Goal: Use online tool/utility

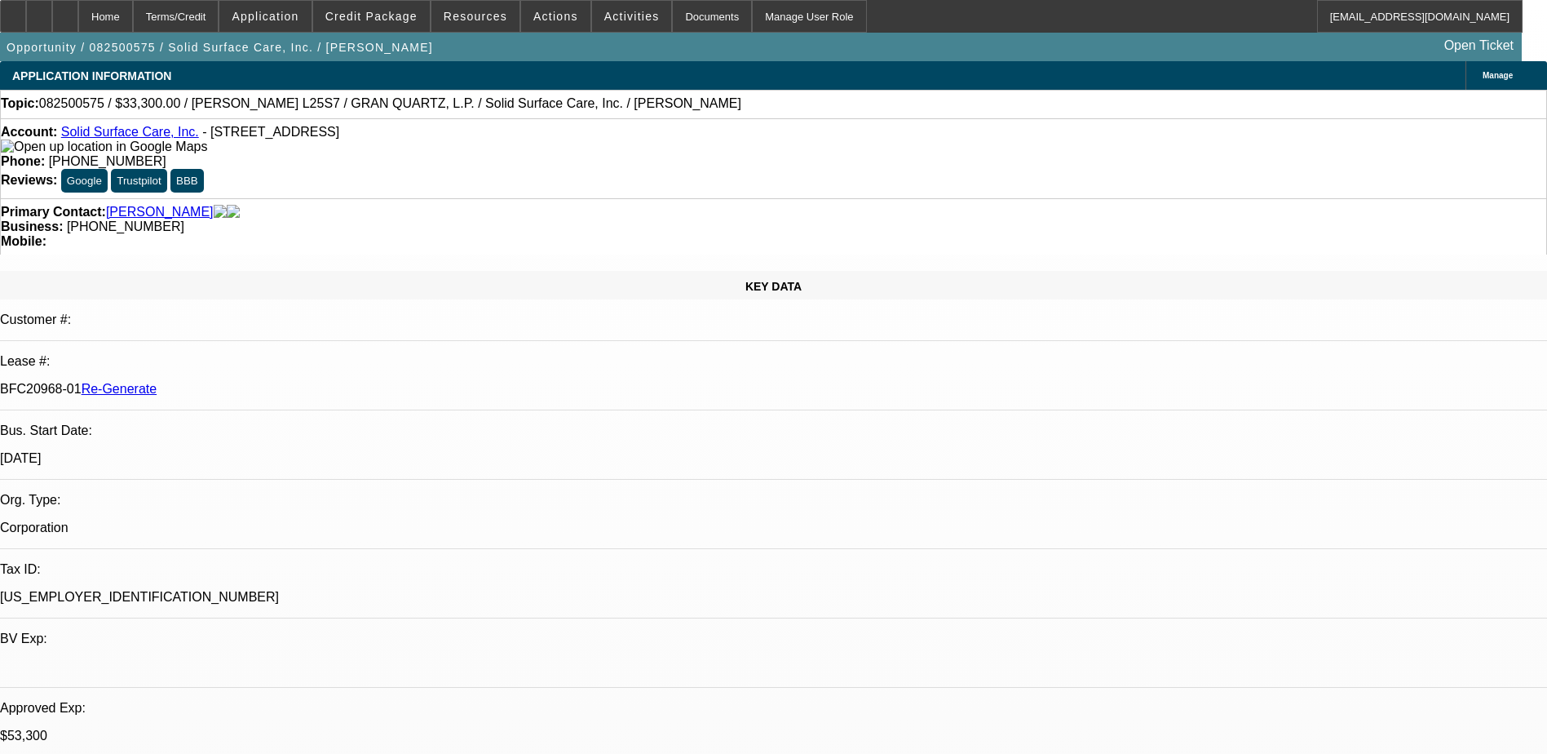
select select "0"
select select "2"
select select "0"
select select "6"
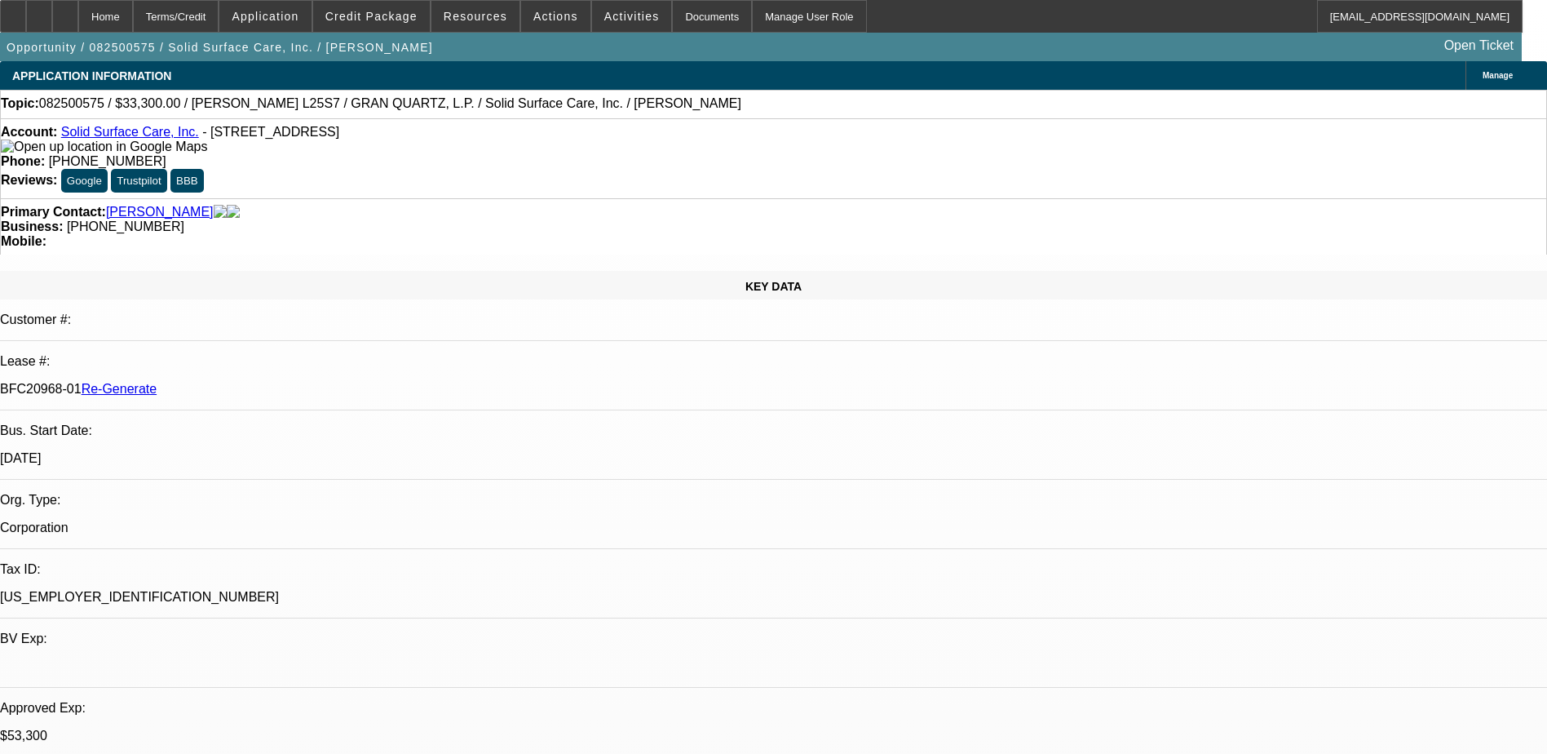
select select "0"
select select "2"
select select "0"
select select "6"
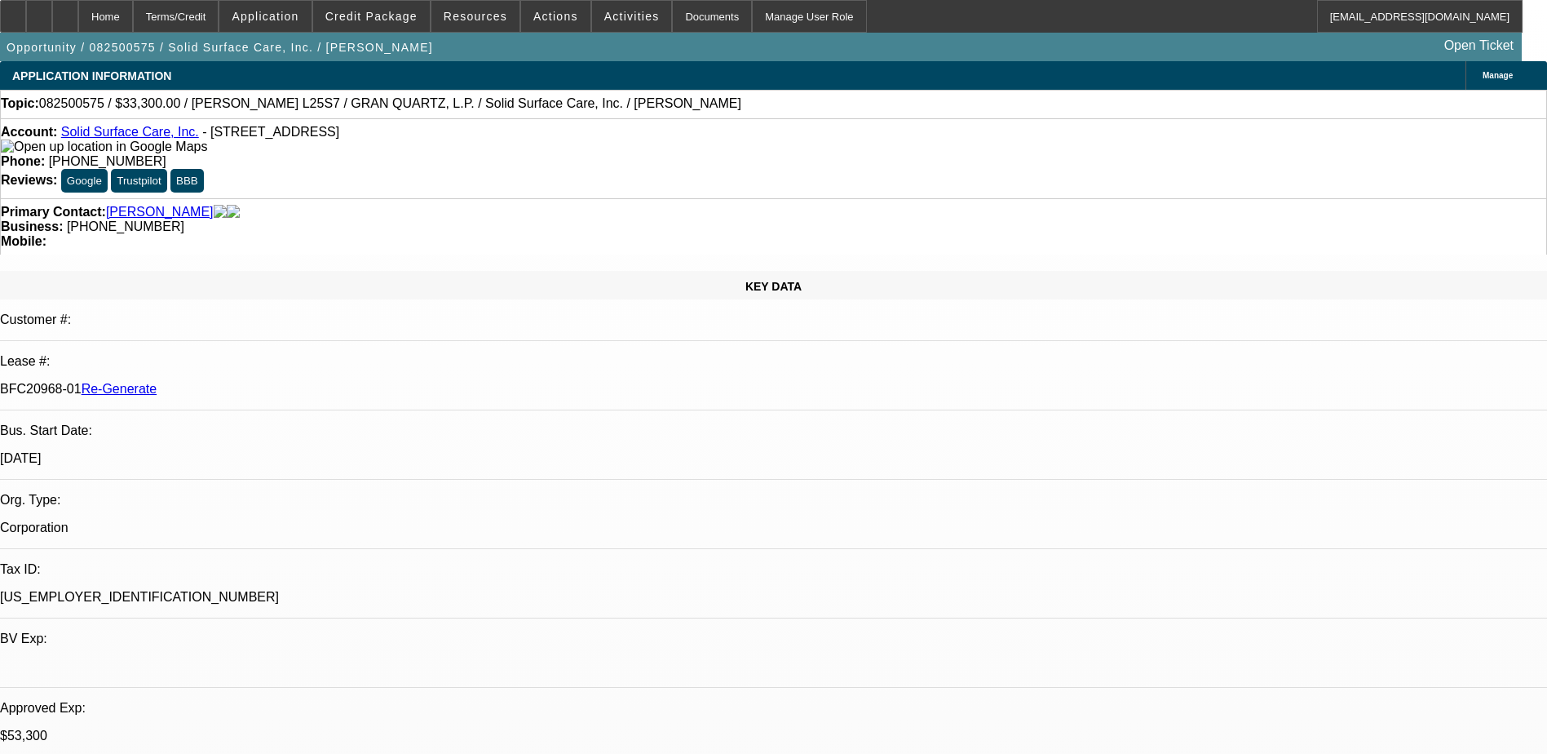
select select "0"
select select "2"
select select "0"
select select "6"
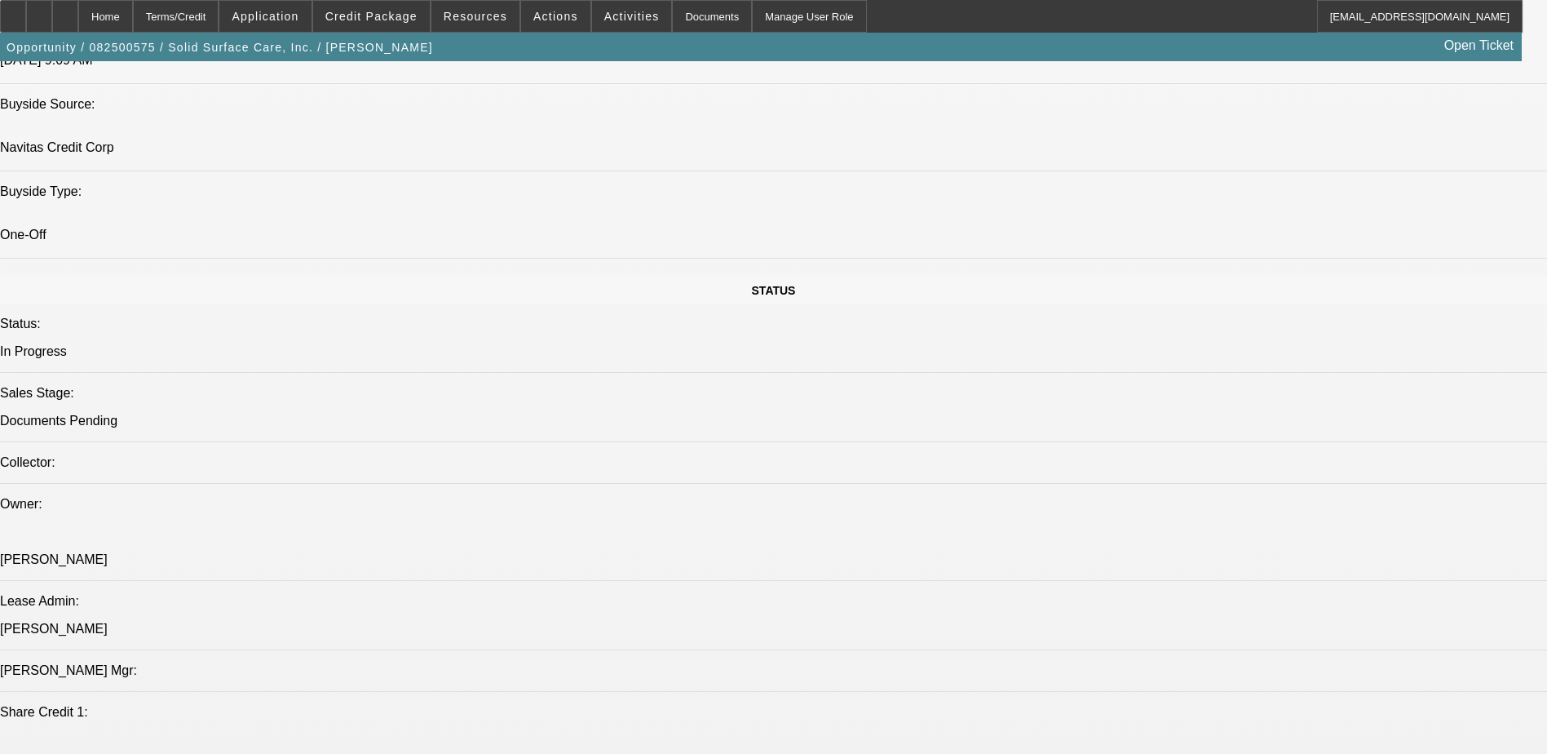
scroll to position [1713, 0]
